Goal: Information Seeking & Learning: Learn about a topic

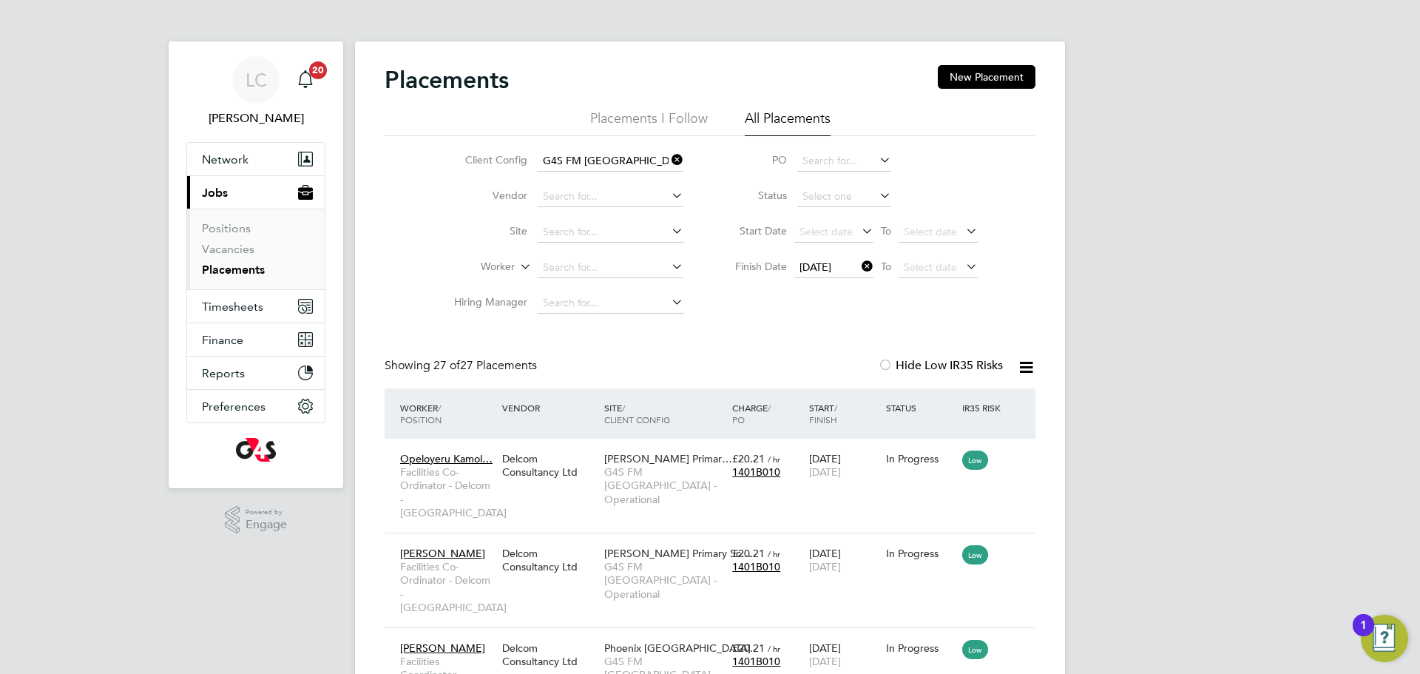
click at [858, 271] on icon at bounding box center [858, 266] width 0 height 21
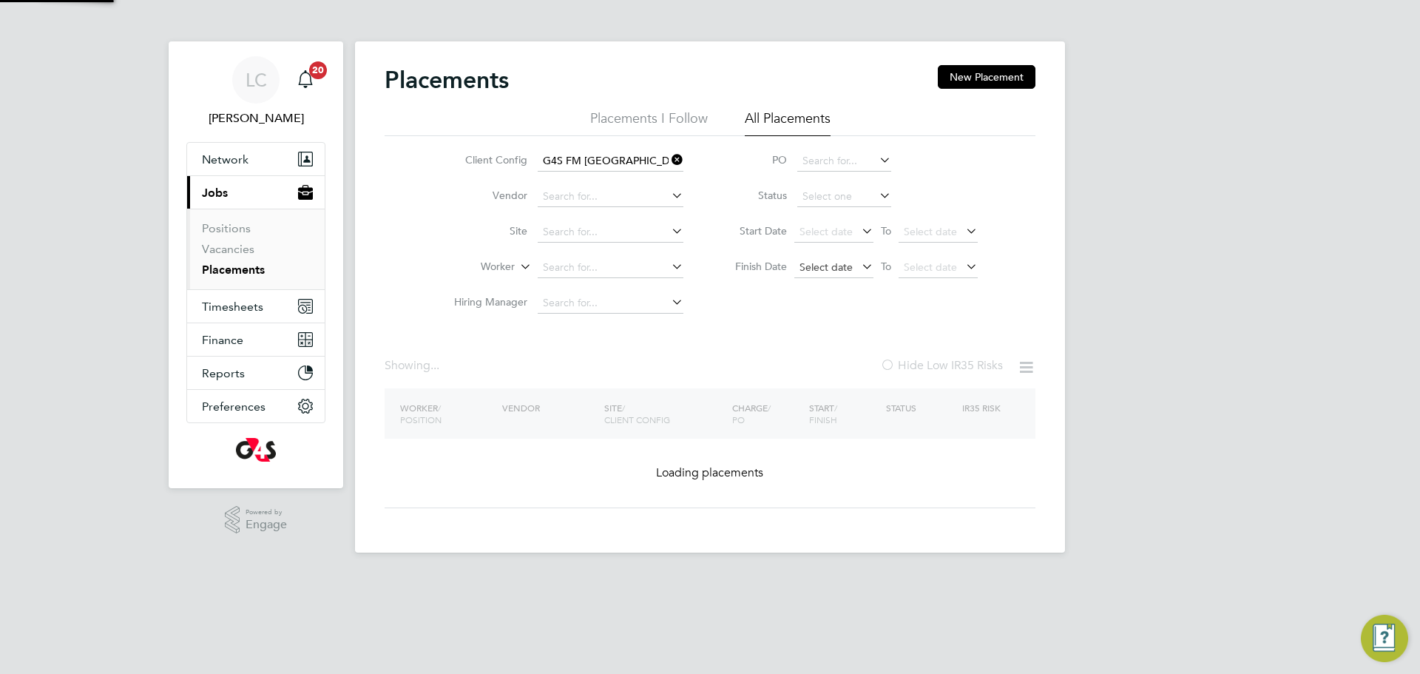
click at [826, 263] on span "Select date" at bounding box center [825, 266] width 53 height 13
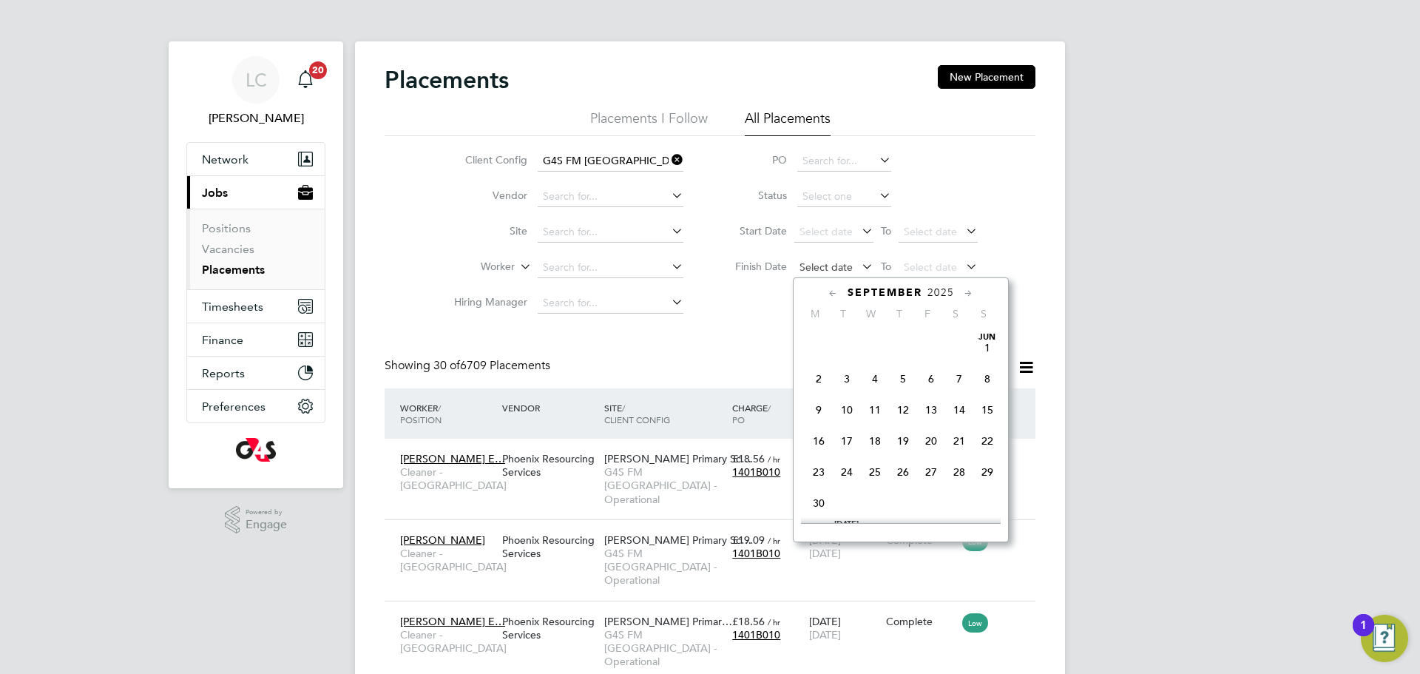
click at [854, 260] on span "Select date" at bounding box center [833, 268] width 79 height 20
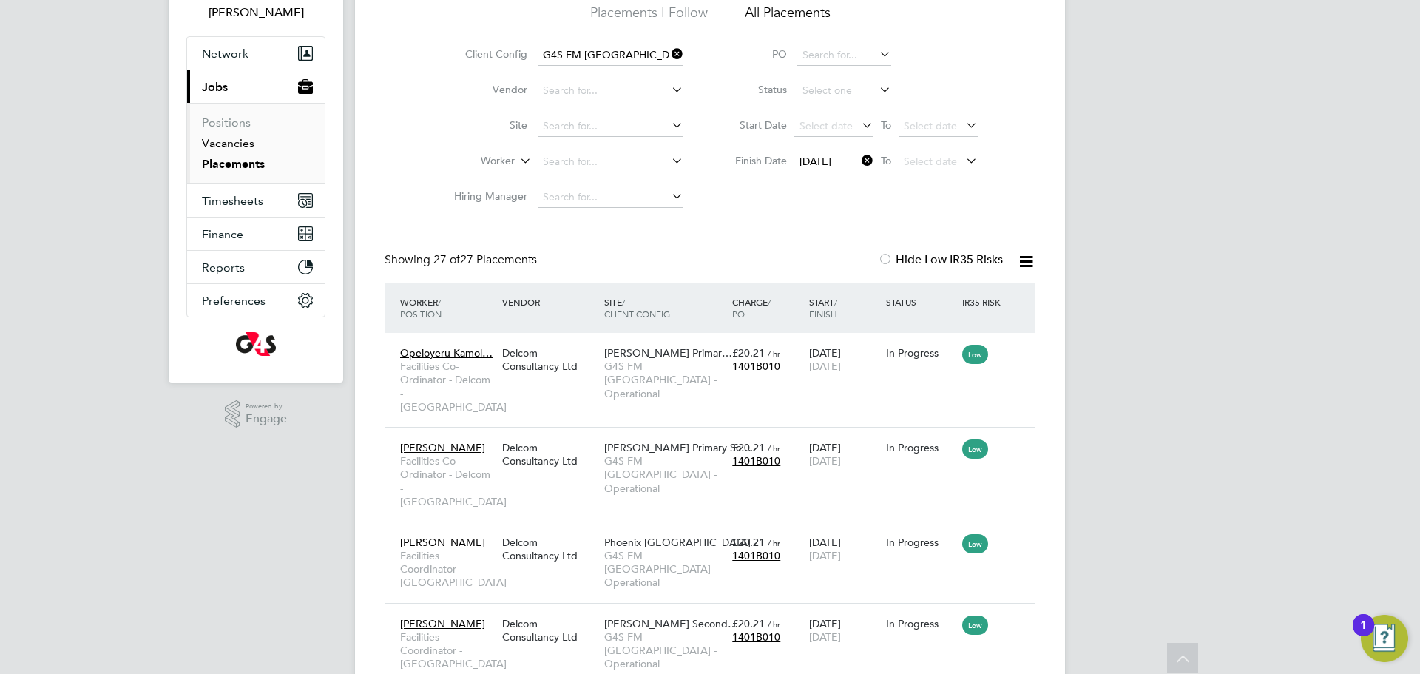
click at [217, 143] on link "Vacancies" at bounding box center [228, 143] width 52 height 14
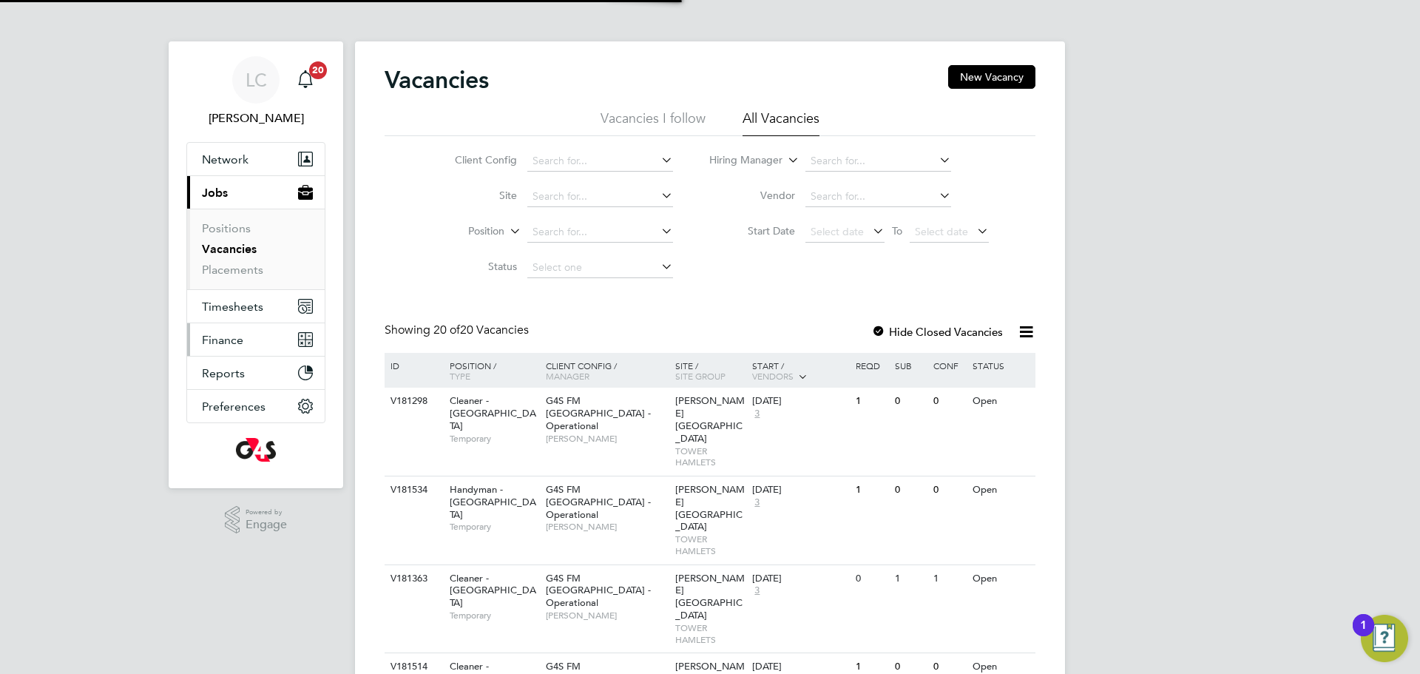
click at [228, 345] on span "Finance" at bounding box center [222, 340] width 41 height 14
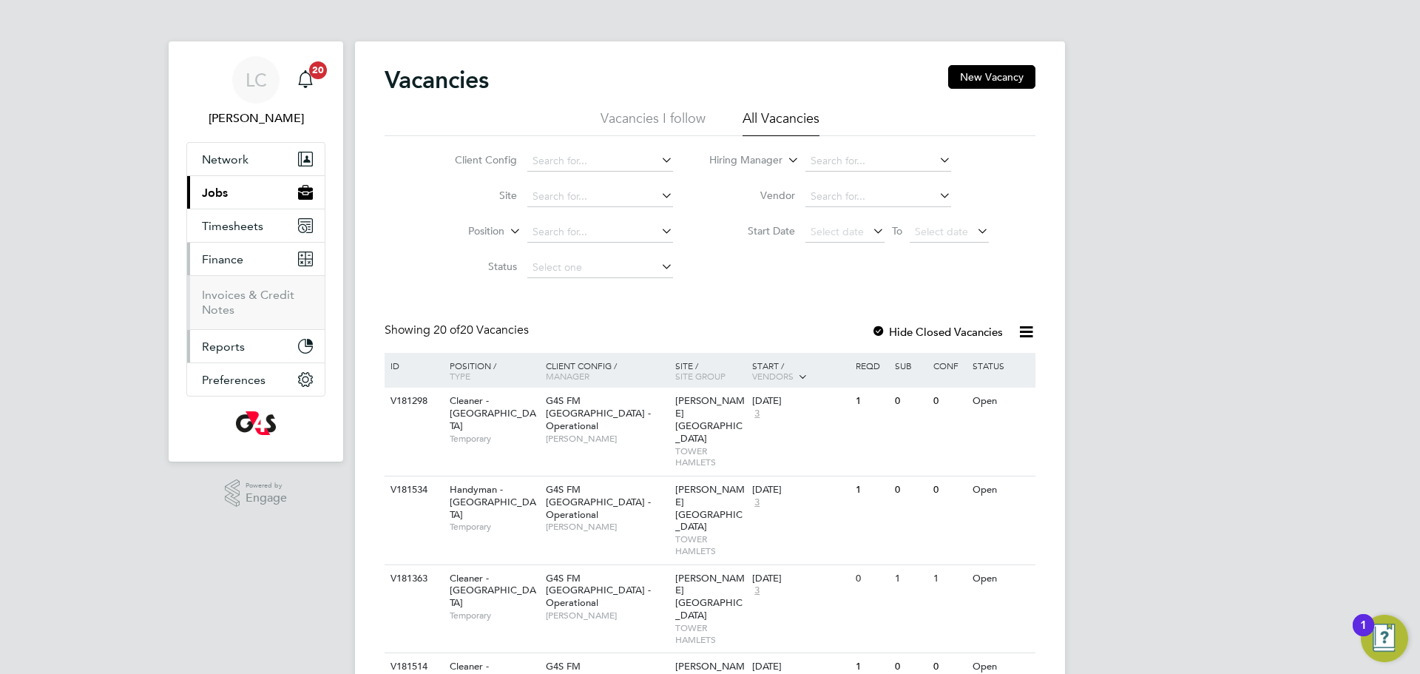
click at [231, 335] on button "Reports" at bounding box center [256, 346] width 138 height 33
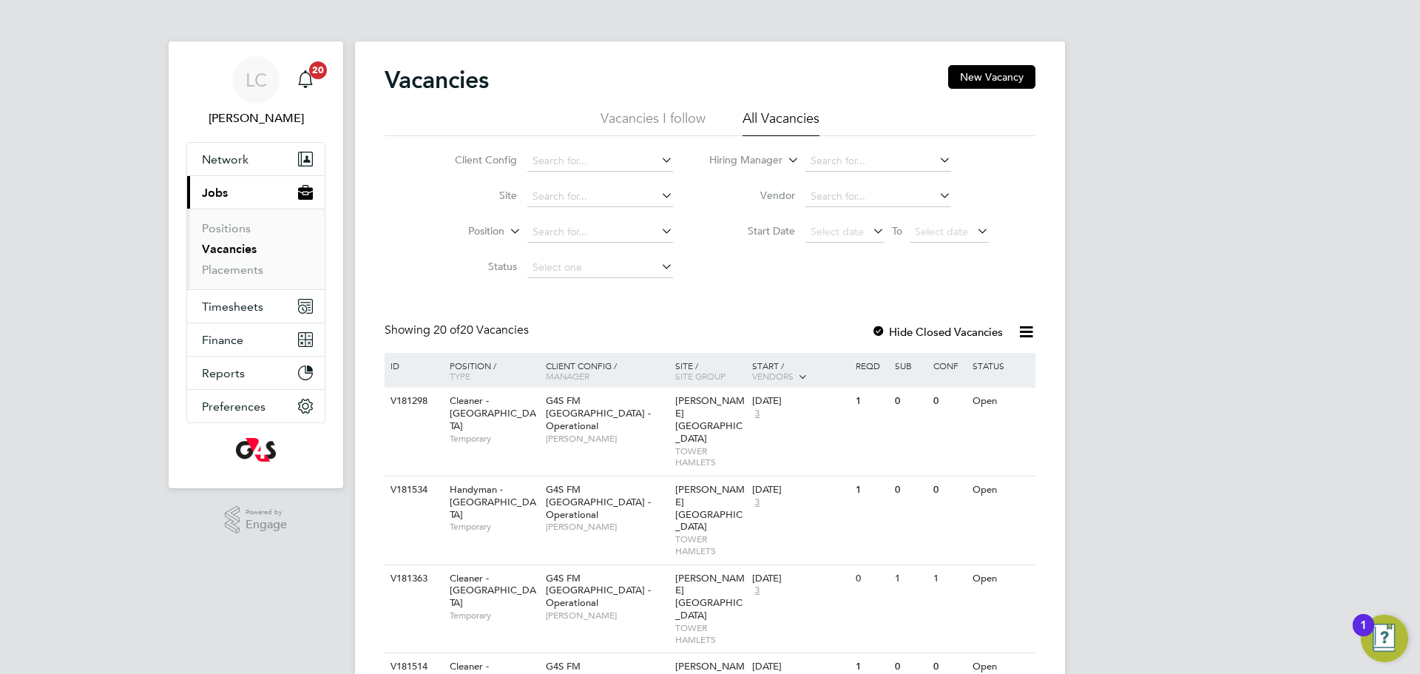
scroll to position [7, 0]
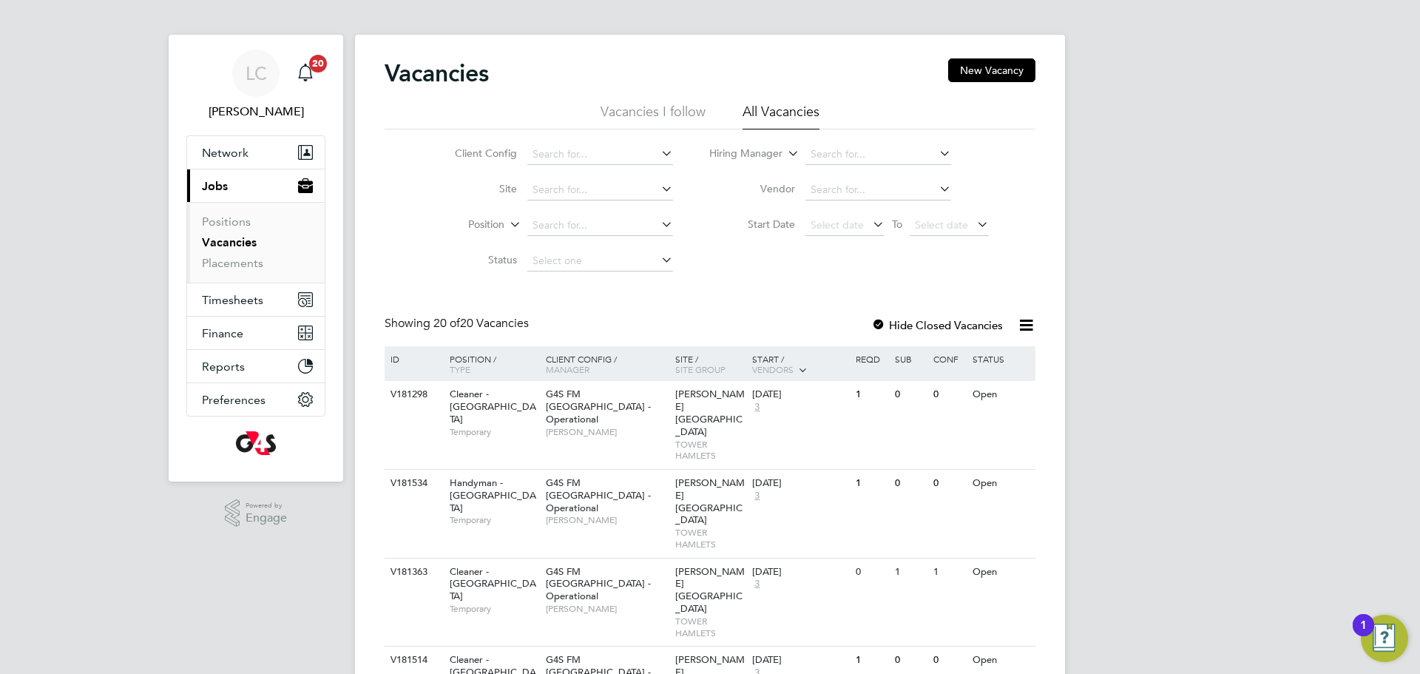
click at [243, 247] on link "Vacancies" at bounding box center [229, 242] width 55 height 14
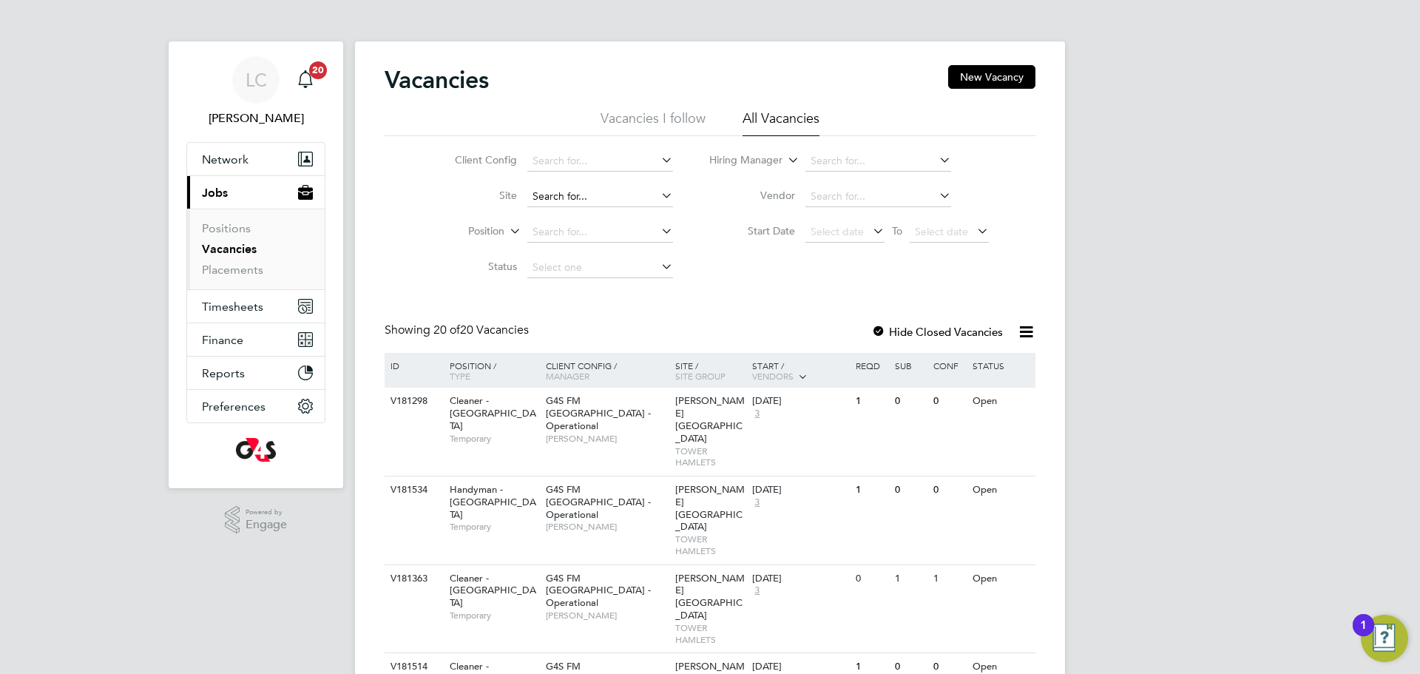
click at [552, 202] on input at bounding box center [600, 196] width 146 height 21
click at [586, 222] on li "[PERSON_NAME][GEOGRAPHIC_DATA]" at bounding box center [628, 217] width 204 height 20
type input "[PERSON_NAME][GEOGRAPHIC_DATA]"
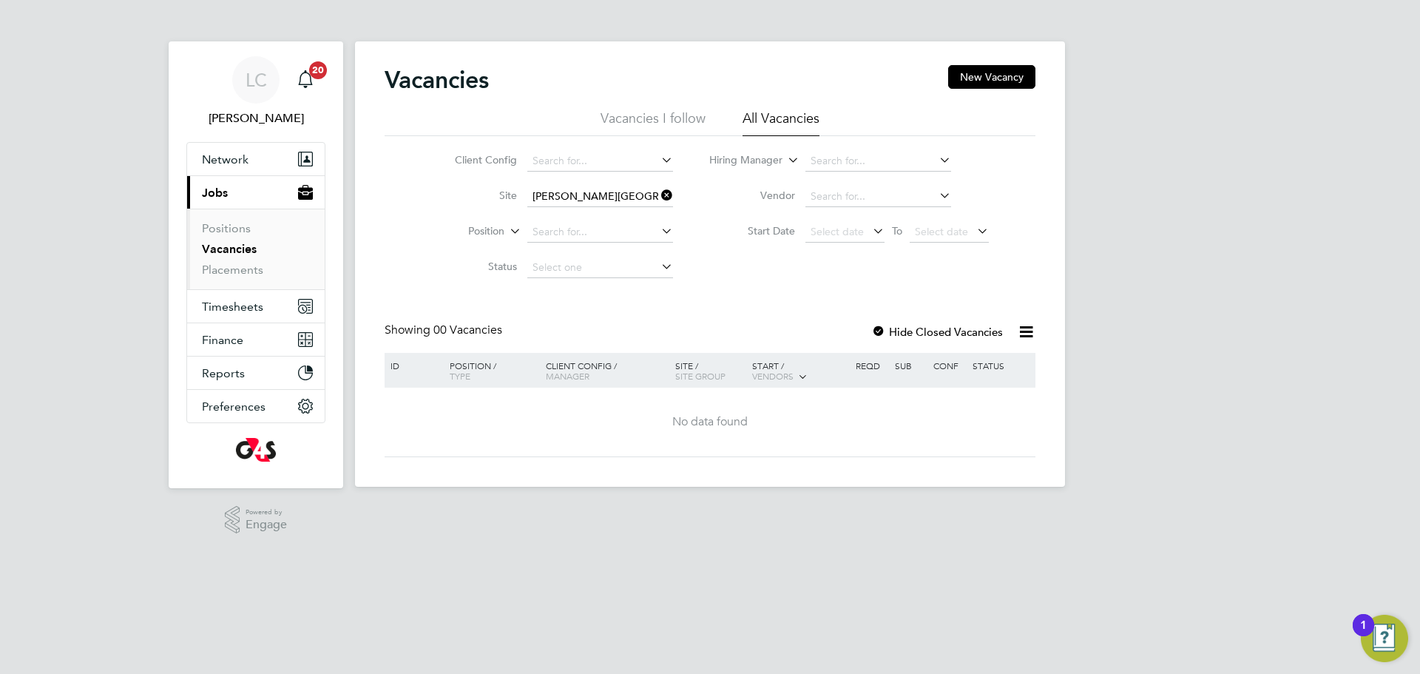
click at [658, 201] on icon at bounding box center [658, 195] width 0 height 21
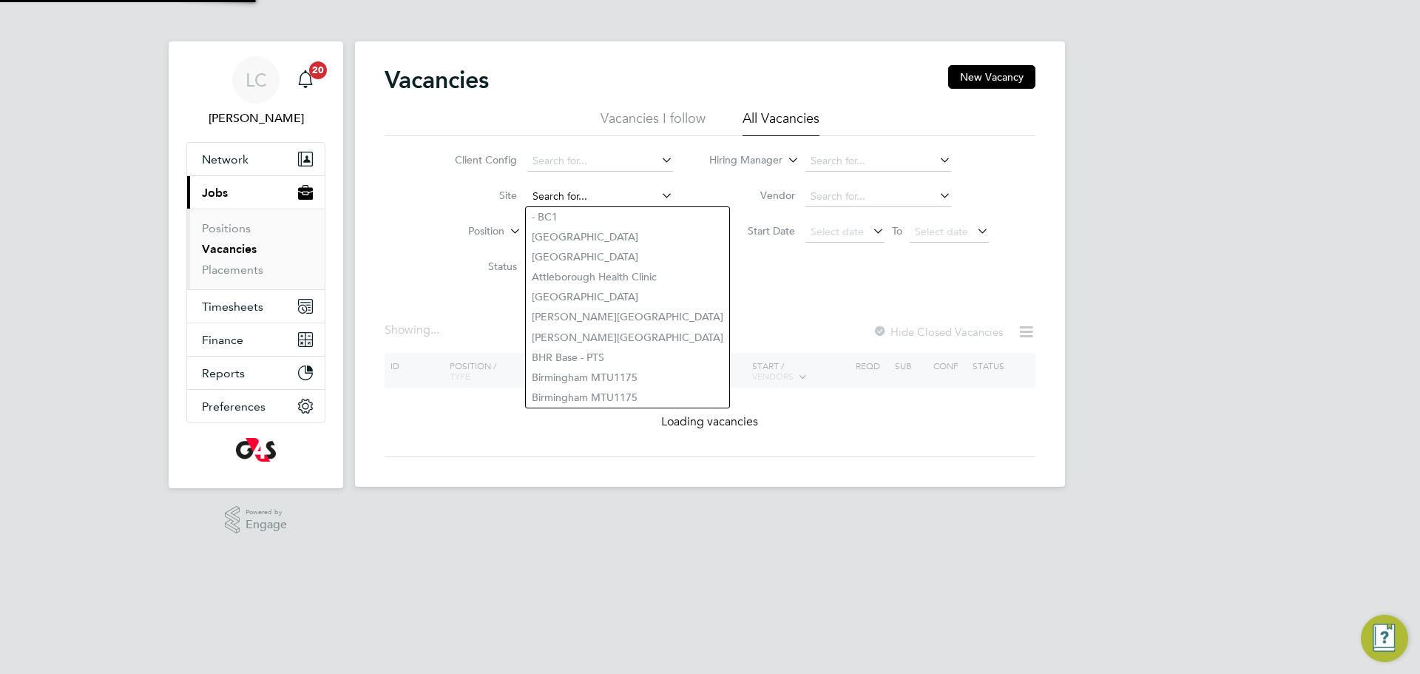
click at [582, 196] on input at bounding box center [600, 196] width 146 height 21
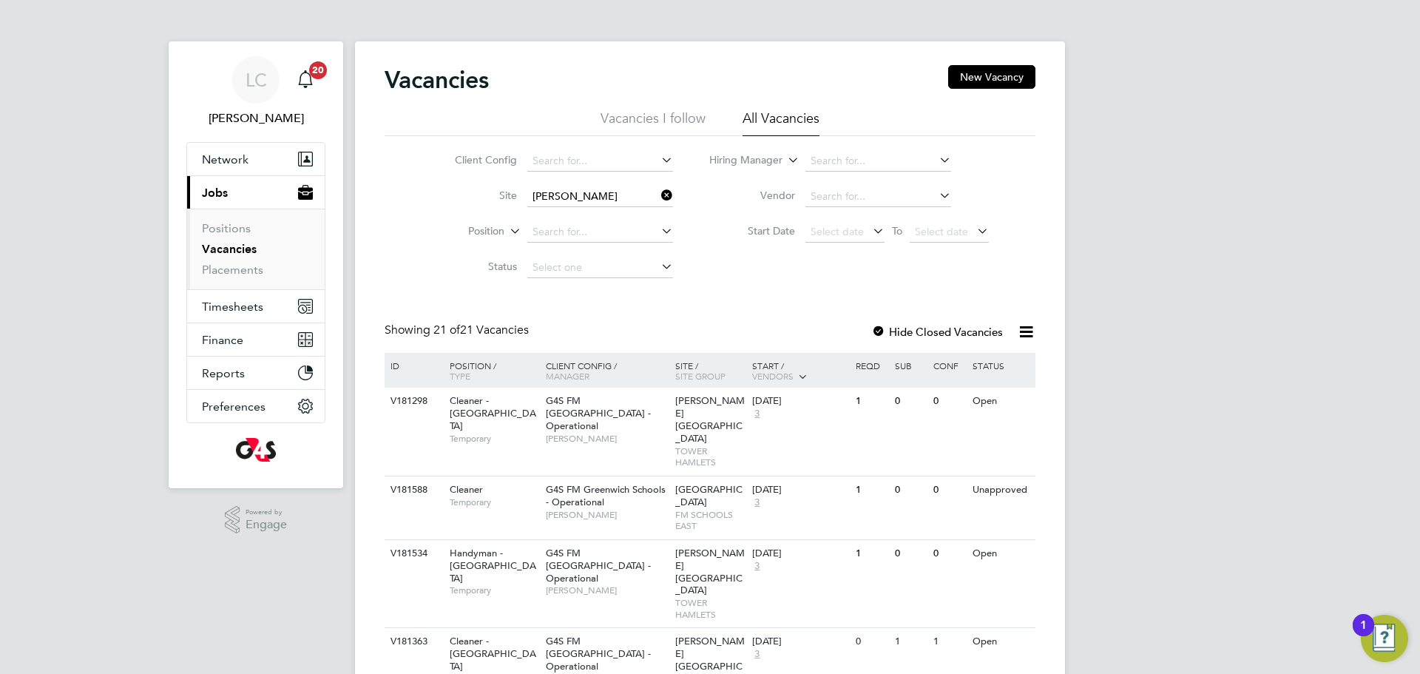
click at [621, 234] on li "[PERSON_NAME][GEOGRAPHIC_DATA]" at bounding box center [628, 237] width 204 height 20
type input "[PERSON_NAME][GEOGRAPHIC_DATA]"
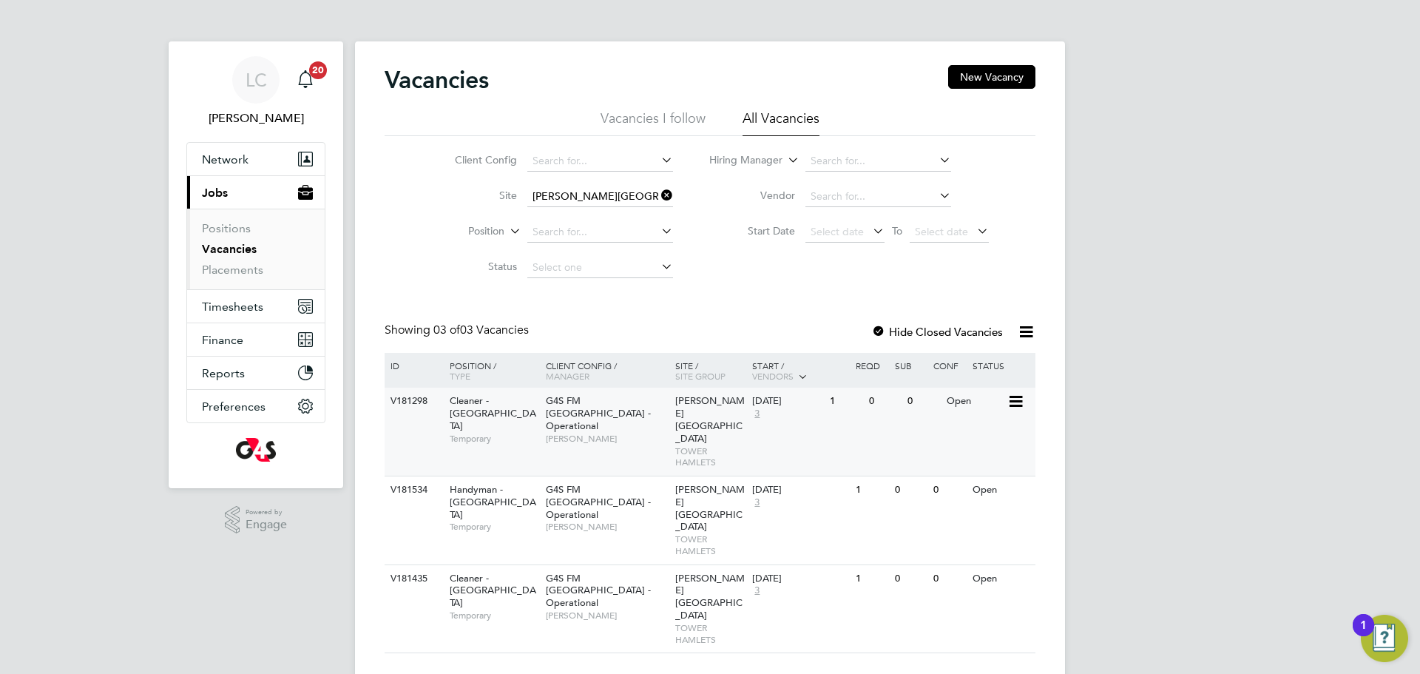
click at [611, 433] on span "[PERSON_NAME]" at bounding box center [607, 439] width 122 height 12
click at [831, 565] on div "1" at bounding box center [845, 578] width 38 height 27
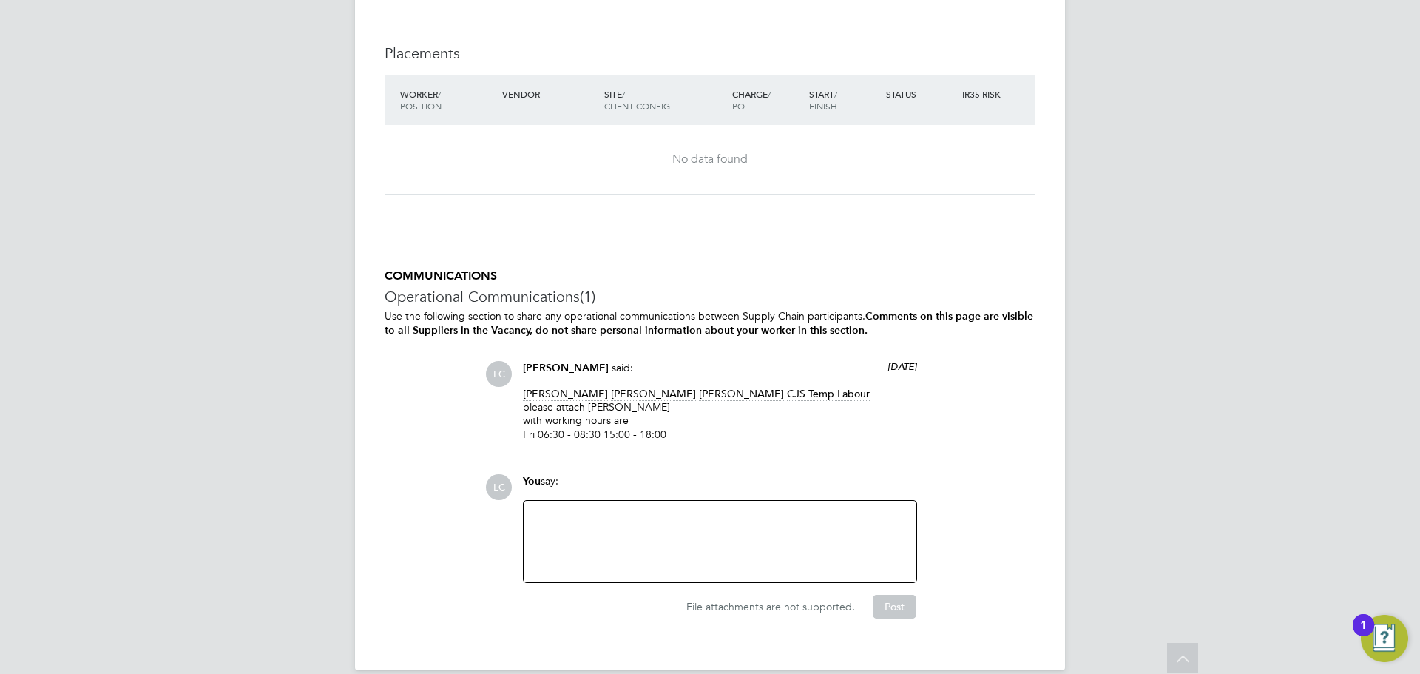
scroll to position [2052, 0]
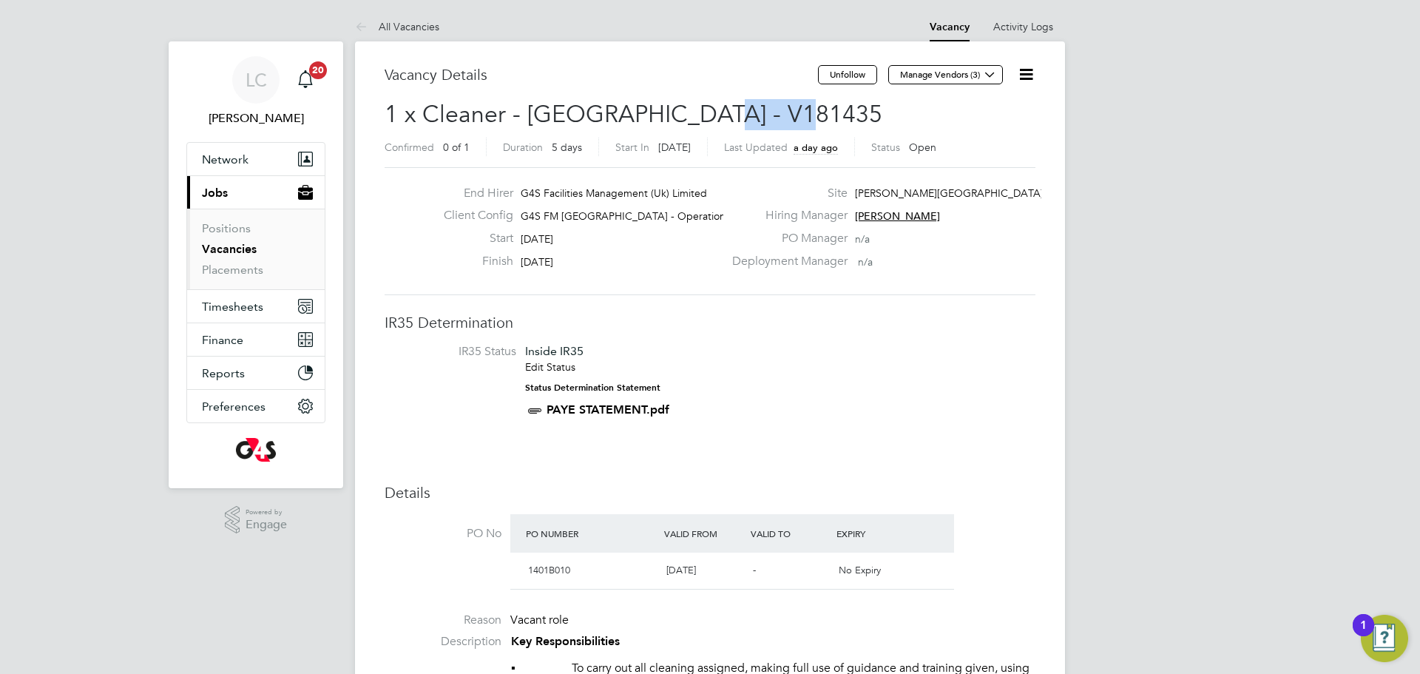
drag, startPoint x: 699, startPoint y: 104, endPoint x: 794, endPoint y: 110, distance: 95.6
click at [794, 110] on h2 "1 x Cleaner - Tower Hamlet - V181435 Confirmed 0 of 1 Duration 5 days Start In …" at bounding box center [709, 130] width 651 height 62
copy span "V181435"
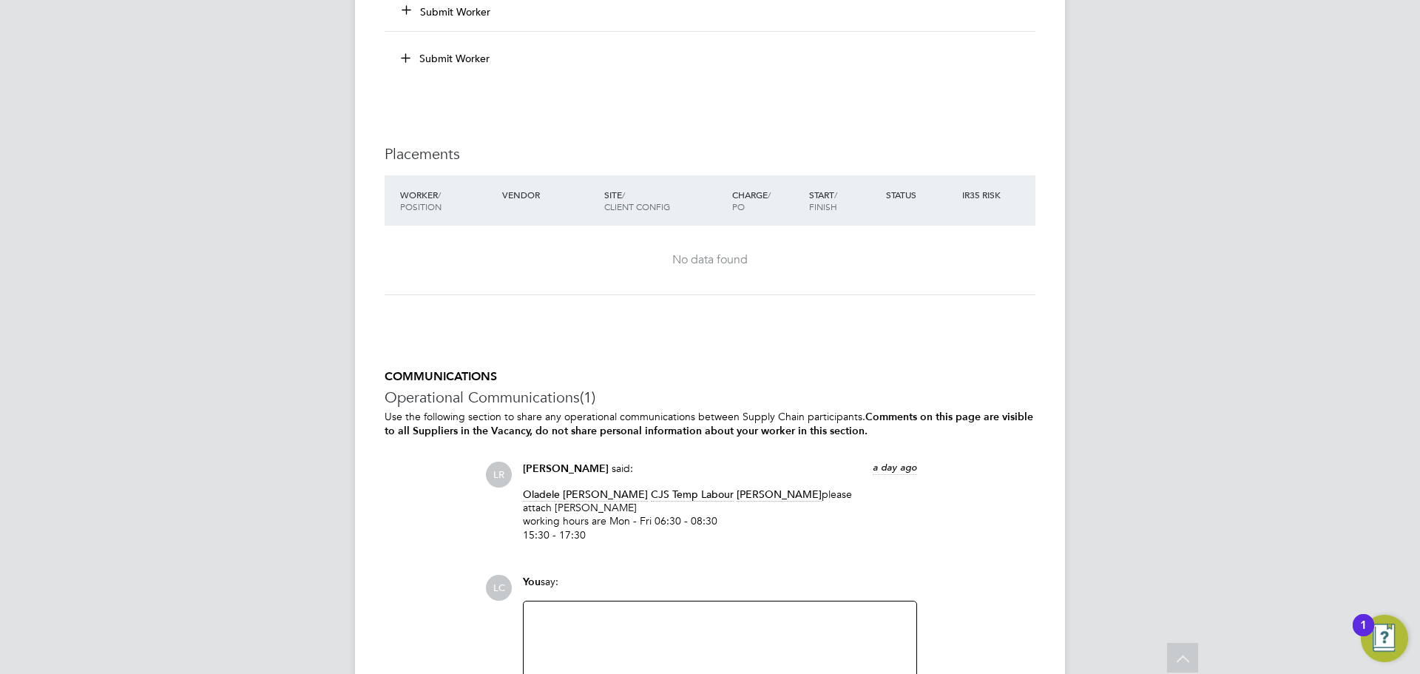
scroll to position [1965, 0]
